Goal: Information Seeking & Learning: Find specific fact

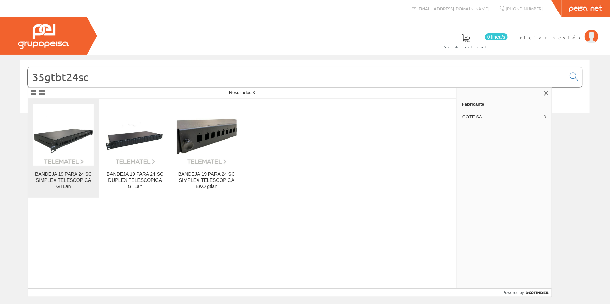
type input "35gtbt24sc"
click at [70, 139] on img at bounding box center [63, 135] width 60 height 60
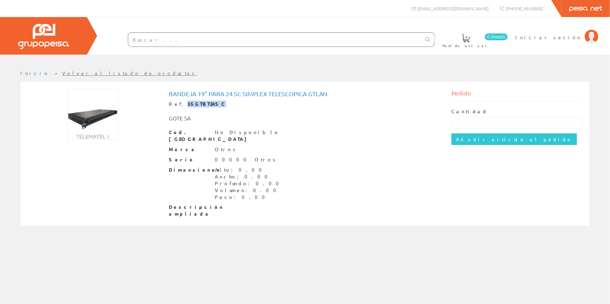
drag, startPoint x: 179, startPoint y: 104, endPoint x: 209, endPoint y: 104, distance: 29.7
click at [209, 104] on div "Ref. 35GTBT24SC" at bounding box center [305, 104] width 273 height 7
copy strong "35GTBT24SC"
click at [566, 32] on link "Iniciar sesión" at bounding box center [556, 31] width 83 height 6
click at [566, 35] on span "Iniciar sesión" at bounding box center [548, 37] width 66 height 7
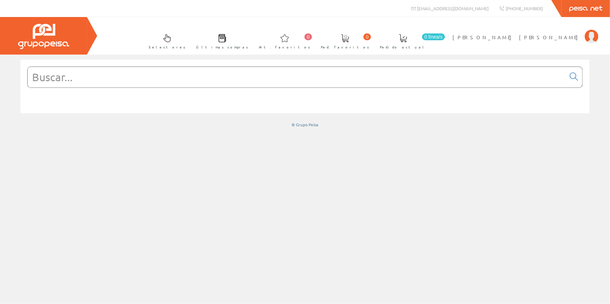
click at [277, 72] on input "text" at bounding box center [297, 77] width 538 height 20
paste input "35GTBT24SC"
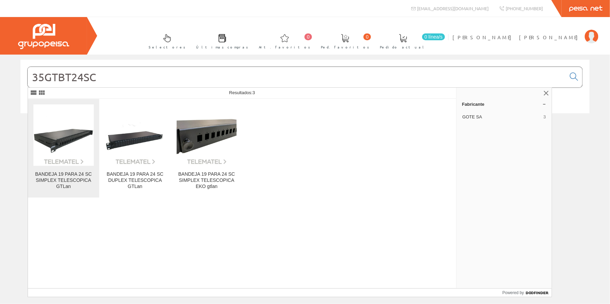
type input "35GTBT24SC"
click at [80, 169] on link "BANDEJA 19 PARA 24 SC SIMPLEX TELESCOPICA GTLan" at bounding box center [63, 148] width 71 height 99
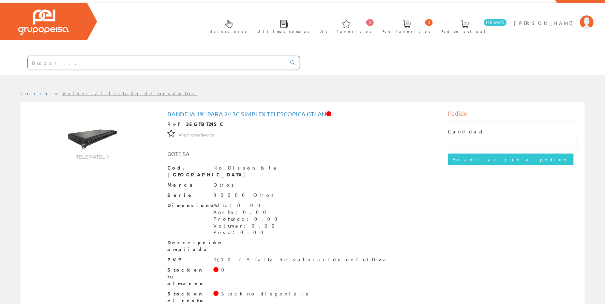
scroll to position [22, 0]
